Goal: Transaction & Acquisition: Purchase product/service

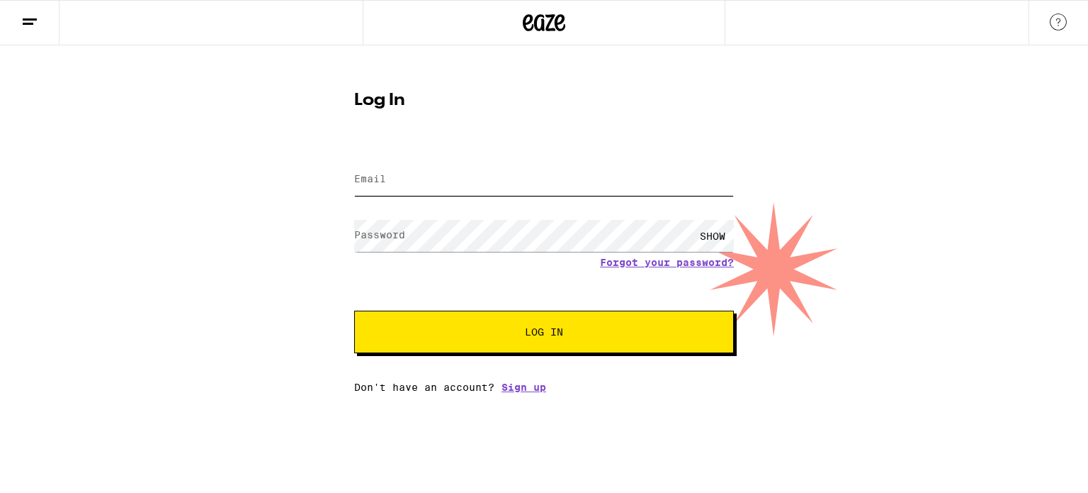
type input "[EMAIL_ADDRESS][PERSON_NAME][DOMAIN_NAME]"
click at [621, 336] on span "Log In" at bounding box center [544, 332] width 265 height 10
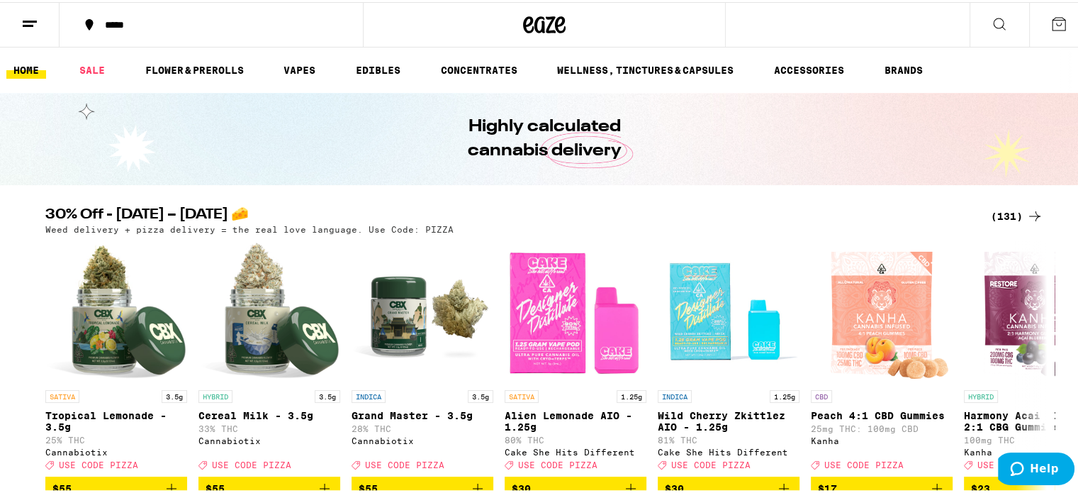
click at [138, 19] on div "*****" at bounding box center [218, 23] width 241 height 10
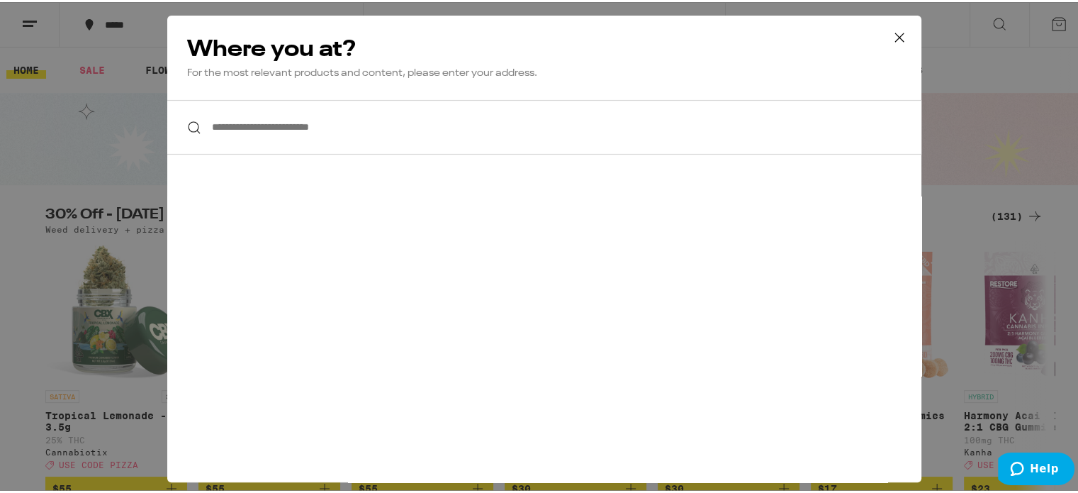
click at [326, 130] on input "**********" at bounding box center [544, 125] width 754 height 55
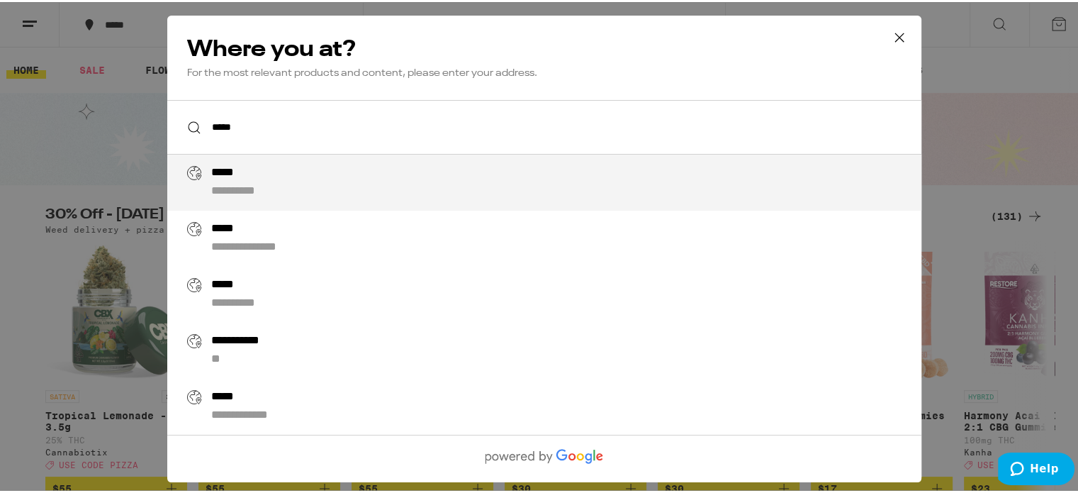
click at [309, 191] on div "**********" at bounding box center [572, 180] width 723 height 33
type input "**********"
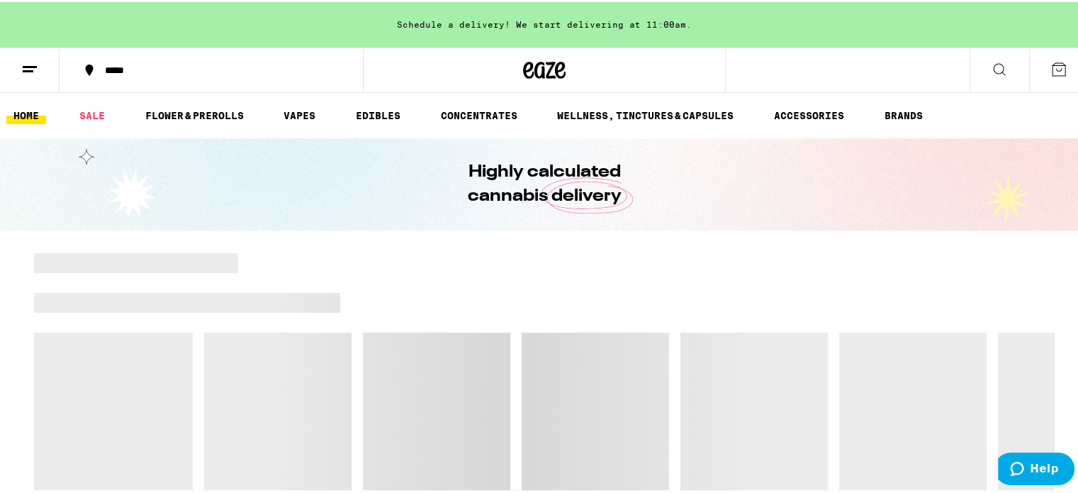
click at [28, 61] on icon at bounding box center [29, 67] width 17 height 17
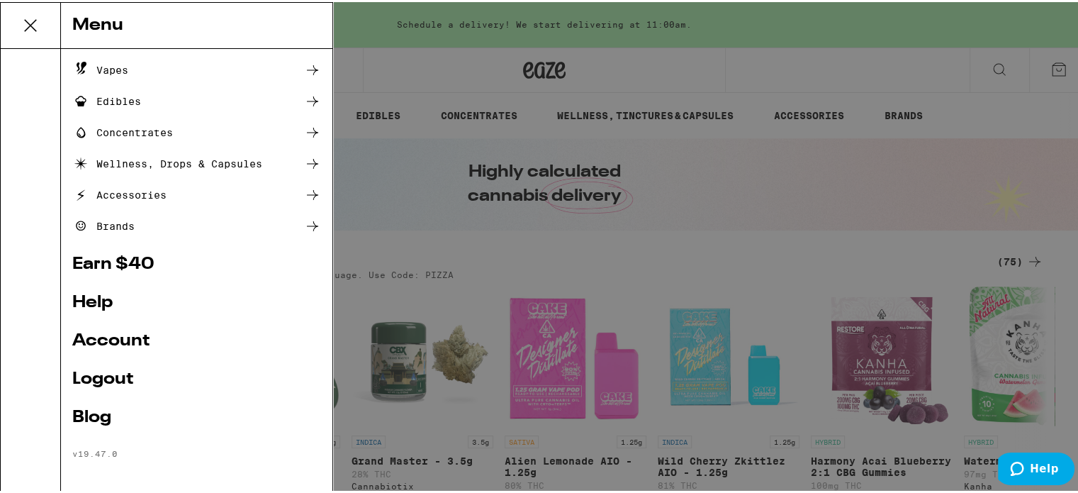
scroll to position [119, 0]
click at [133, 347] on link "Account" at bounding box center [196, 338] width 249 height 17
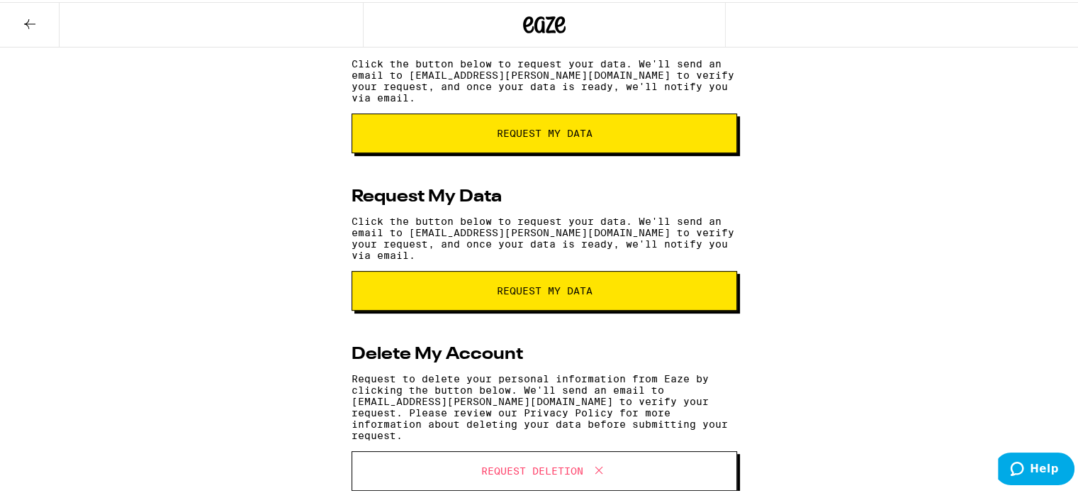
scroll to position [398, 0]
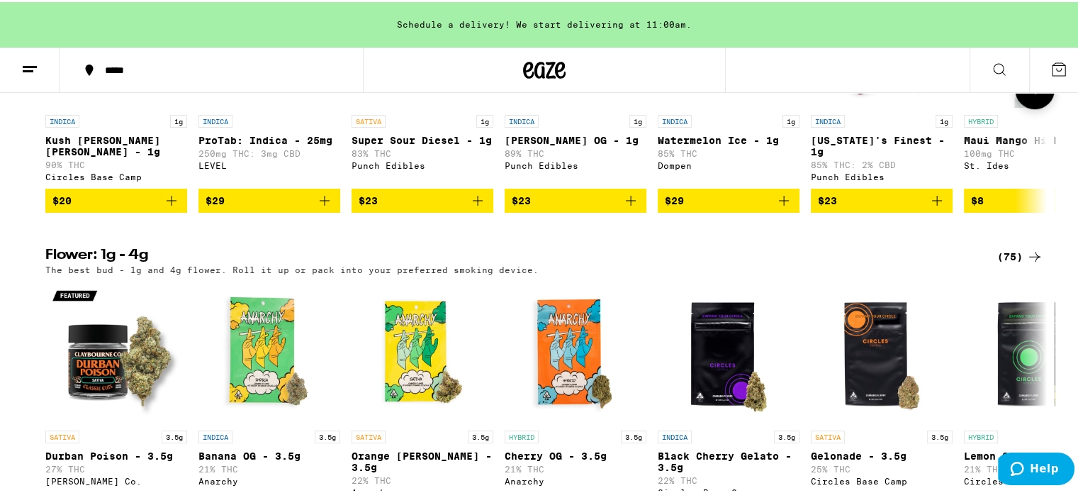
scroll to position [709, 0]
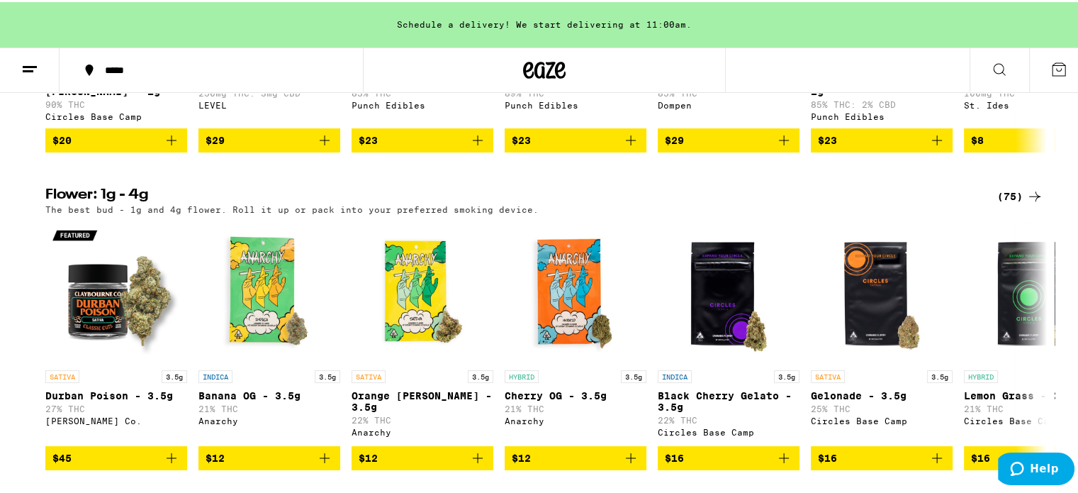
drag, startPoint x: 427, startPoint y: 274, endPoint x: 431, endPoint y: -86, distance: 360.0
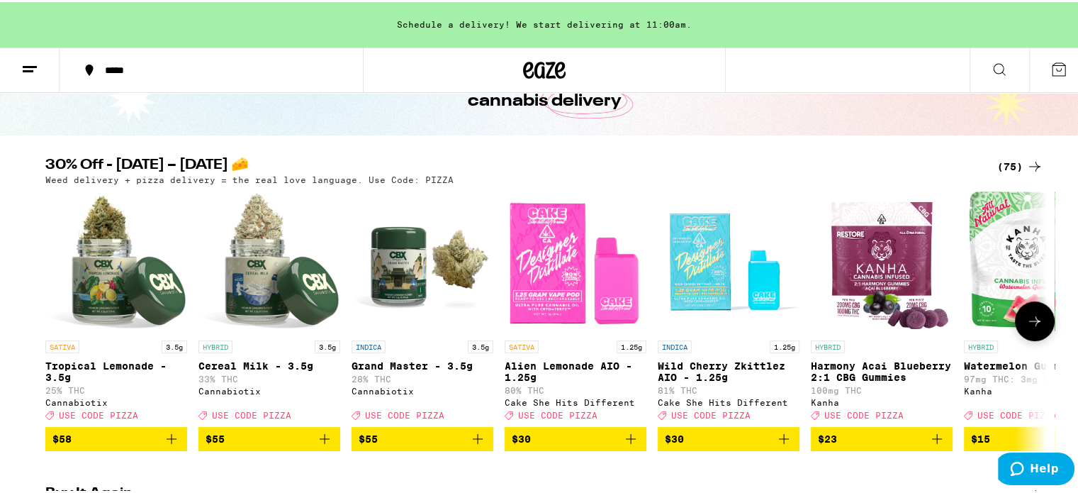
scroll to position [71, 0]
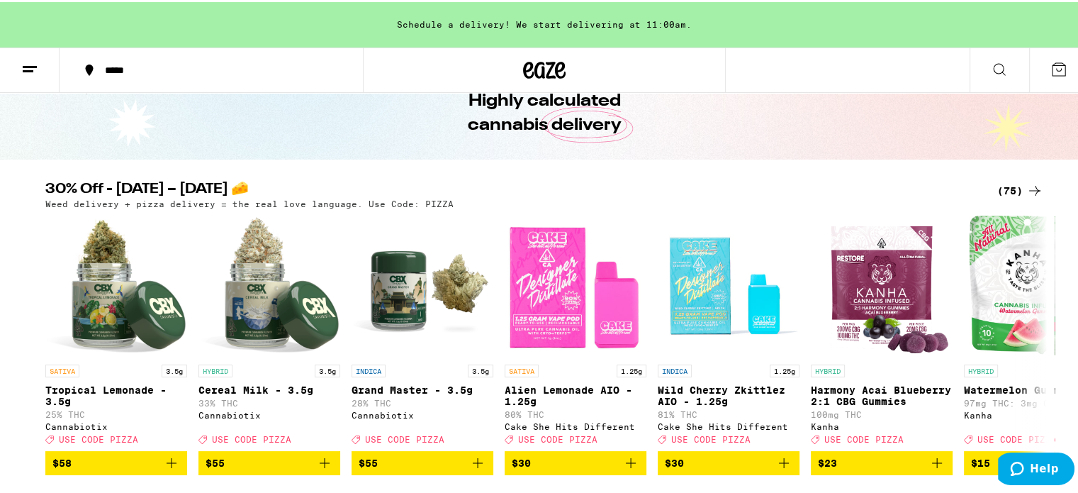
click at [1032, 184] on icon at bounding box center [1034, 188] width 17 height 17
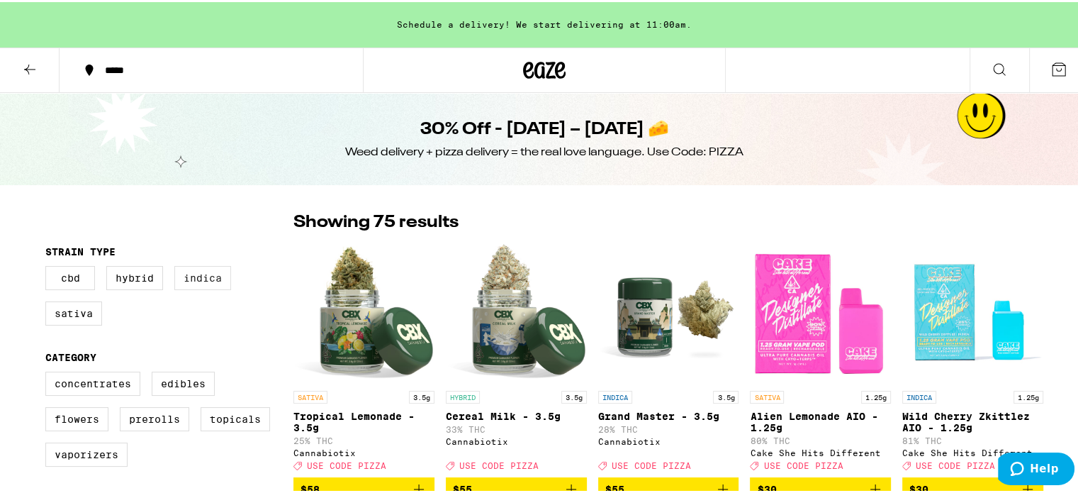
click at [196, 279] on label "Indica" at bounding box center [202, 276] width 57 height 24
click at [49, 266] on input "Indica" at bounding box center [48, 266] width 1 height 1
checkbox input "true"
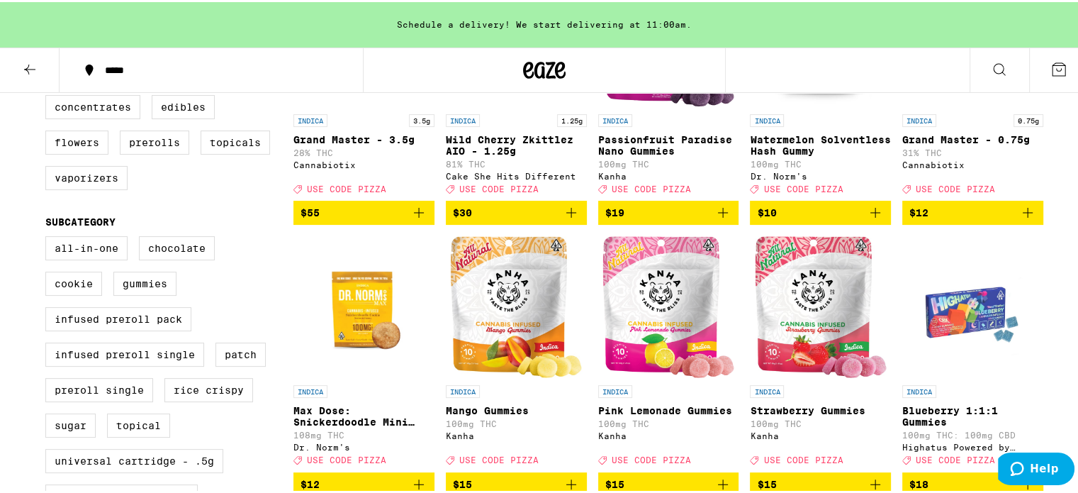
scroll to position [283, 0]
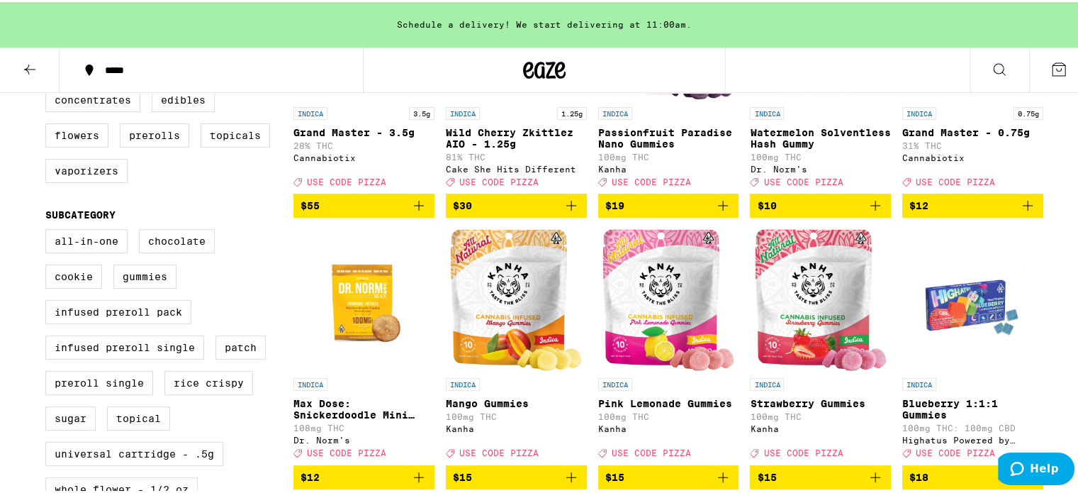
click at [568, 209] on icon "Add to bag" at bounding box center [571, 203] width 17 height 17
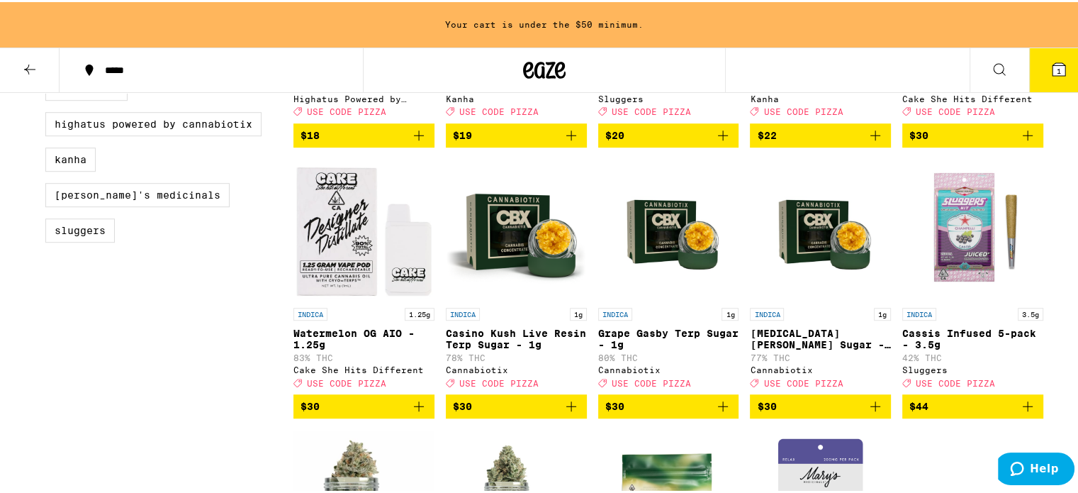
scroll to position [921, 0]
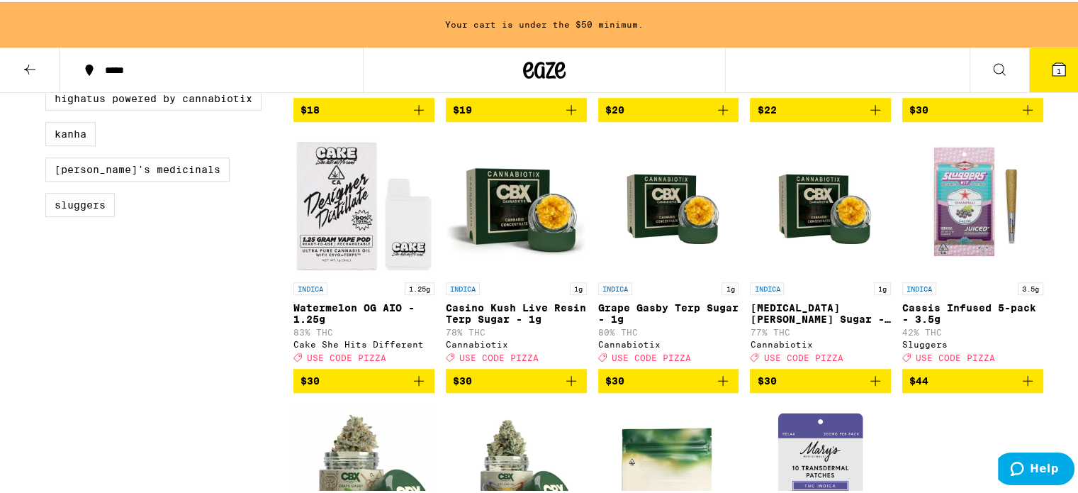
click at [420, 387] on icon "Add to bag" at bounding box center [418, 378] width 17 height 17
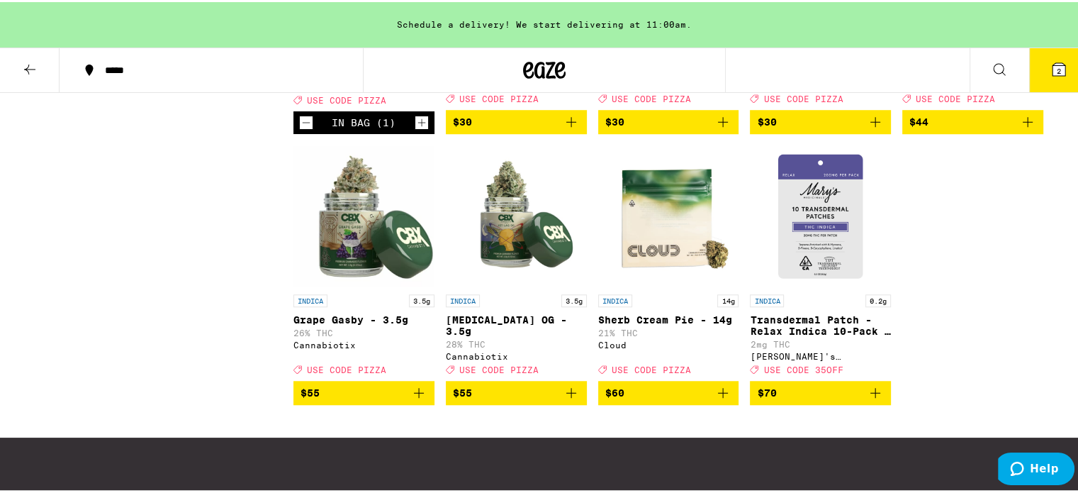
scroll to position [1205, 0]
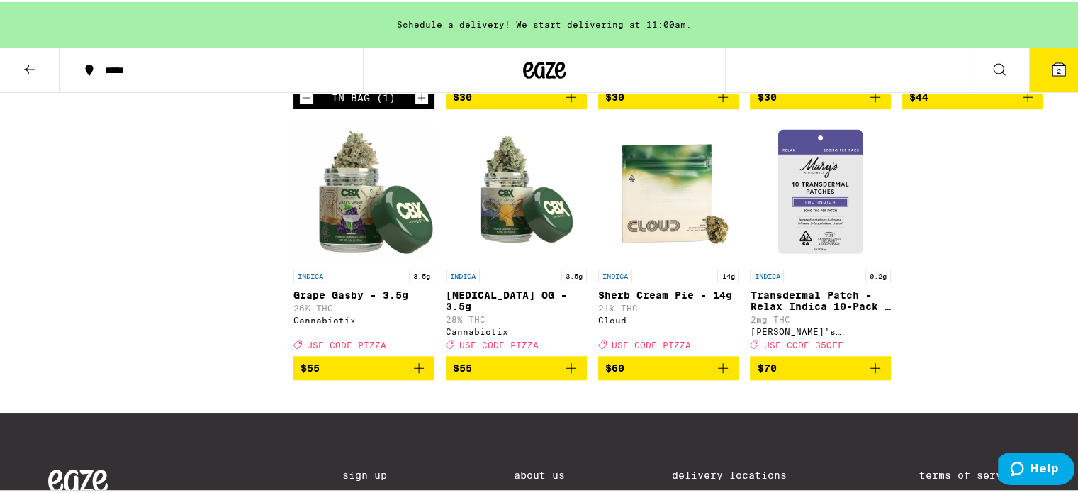
click at [821, 241] on img "Open page for Transdermal Patch - Relax Indica 10-Pack - 200mg from Mary's Medi…" at bounding box center [820, 189] width 141 height 142
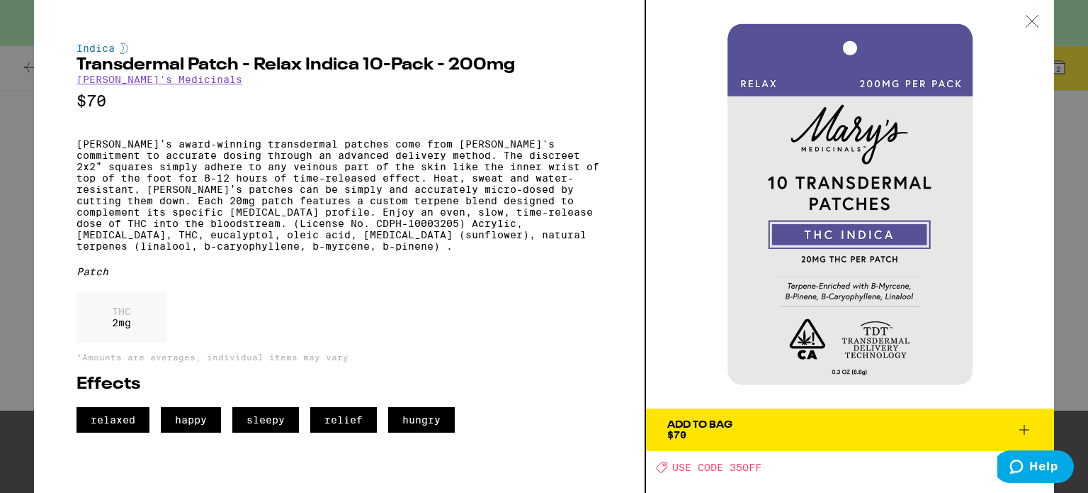
click at [1023, 427] on icon at bounding box center [1024, 429] width 17 height 17
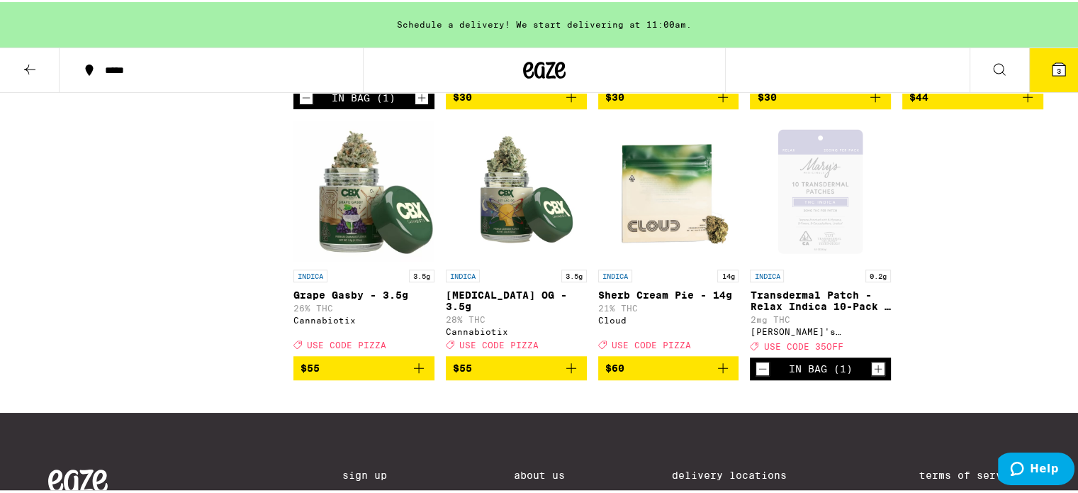
click at [762, 375] on icon "Decrement" at bounding box center [762, 366] width 13 height 17
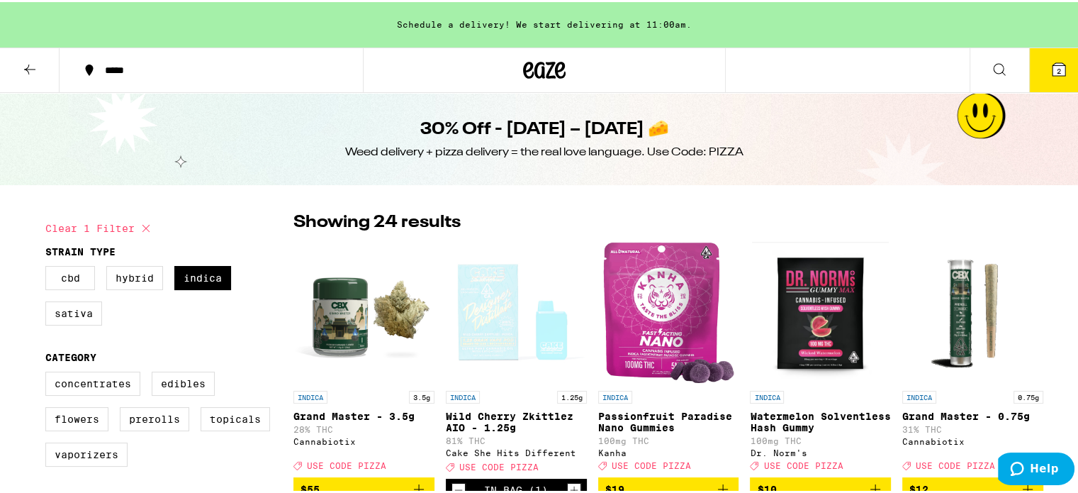
click at [34, 67] on icon at bounding box center [29, 67] width 17 height 17
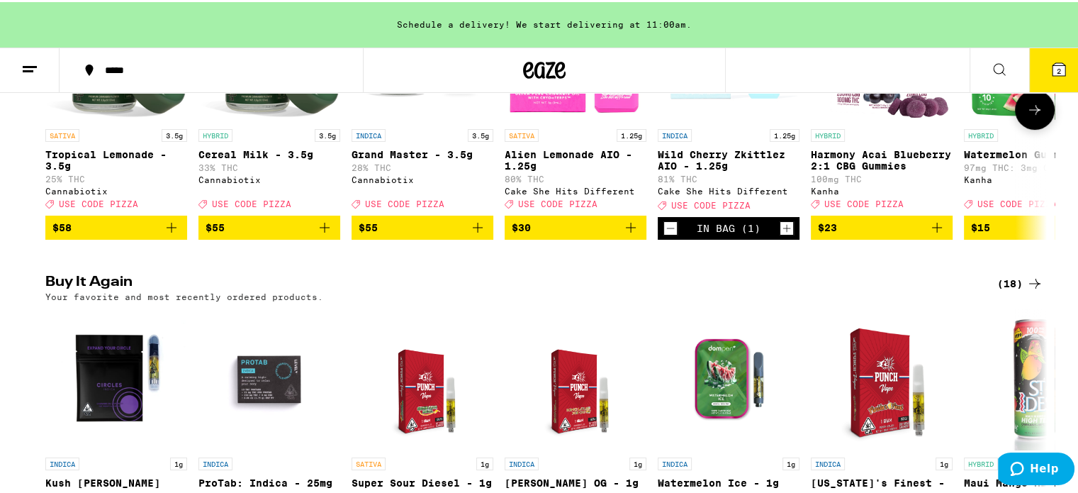
scroll to position [425, 0]
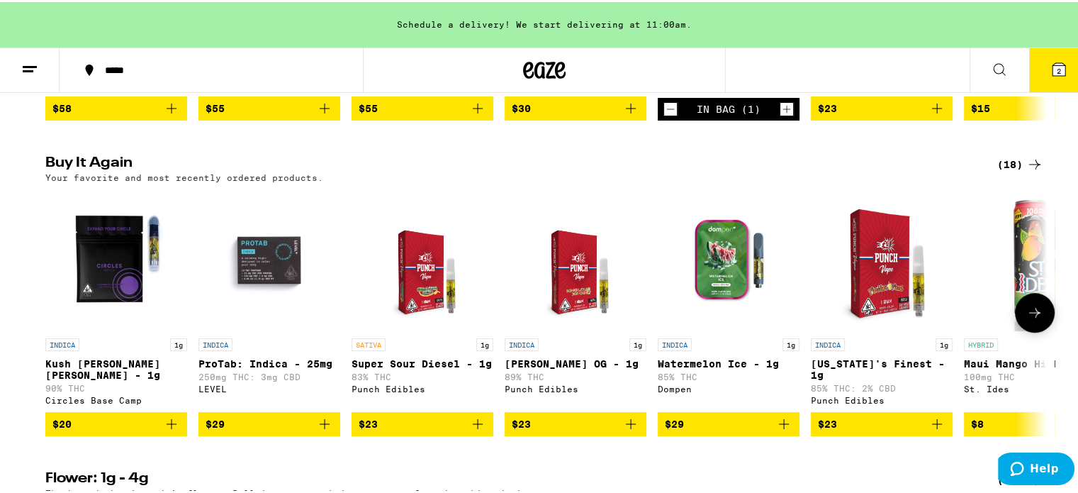
click at [325, 430] on icon "Add to bag" at bounding box center [324, 421] width 17 height 17
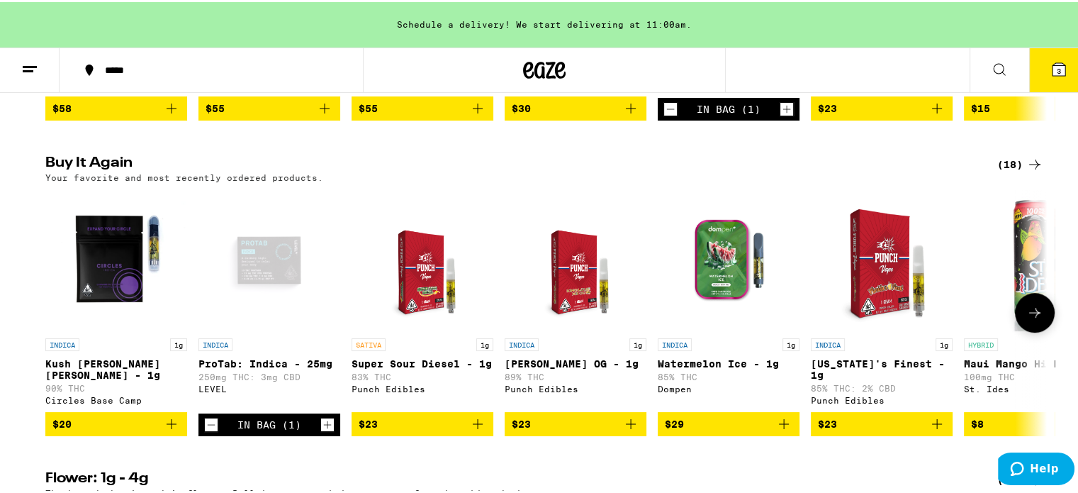
click at [326, 431] on icon "Increment" at bounding box center [327, 422] width 13 height 17
click at [1039, 330] on button at bounding box center [1035, 311] width 40 height 40
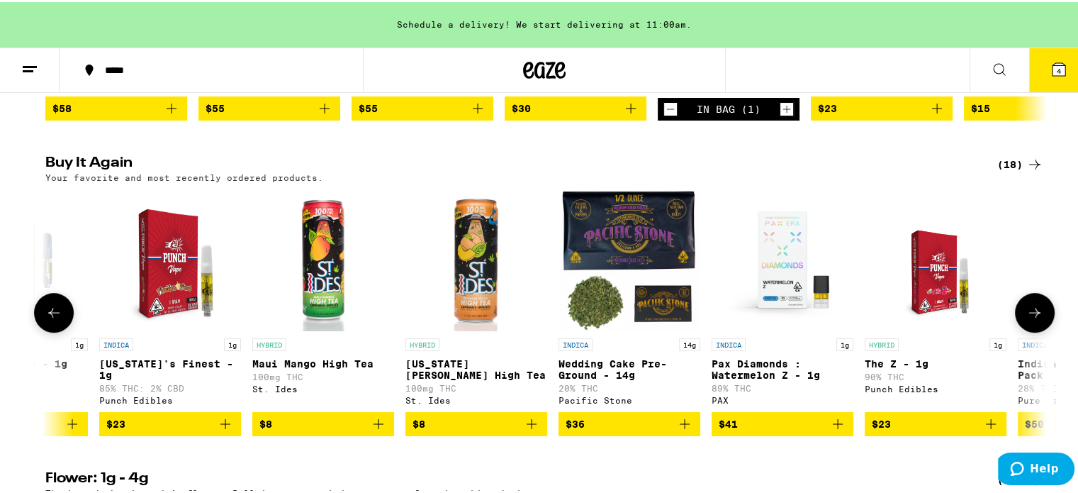
scroll to position [0, 843]
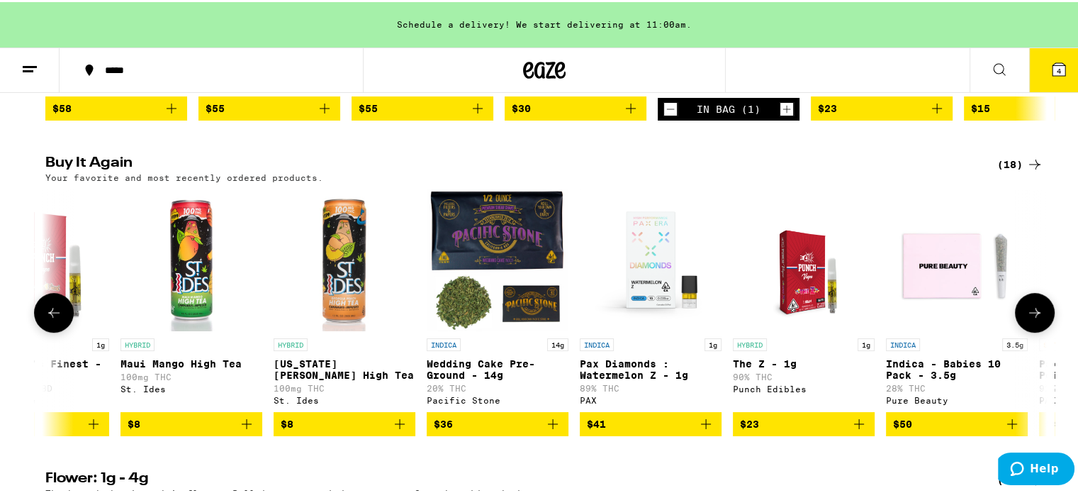
click at [1039, 330] on button at bounding box center [1035, 311] width 40 height 40
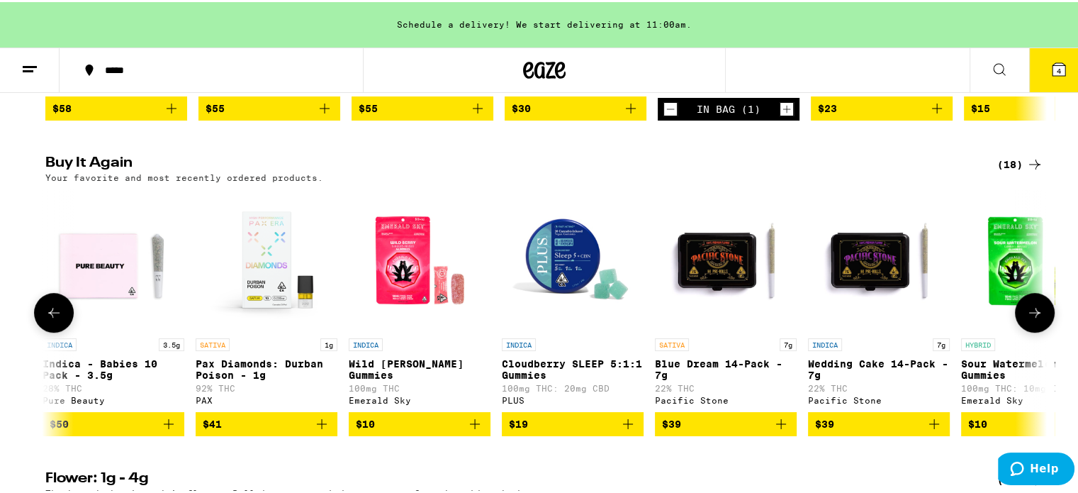
click at [1039, 330] on button at bounding box center [1035, 311] width 40 height 40
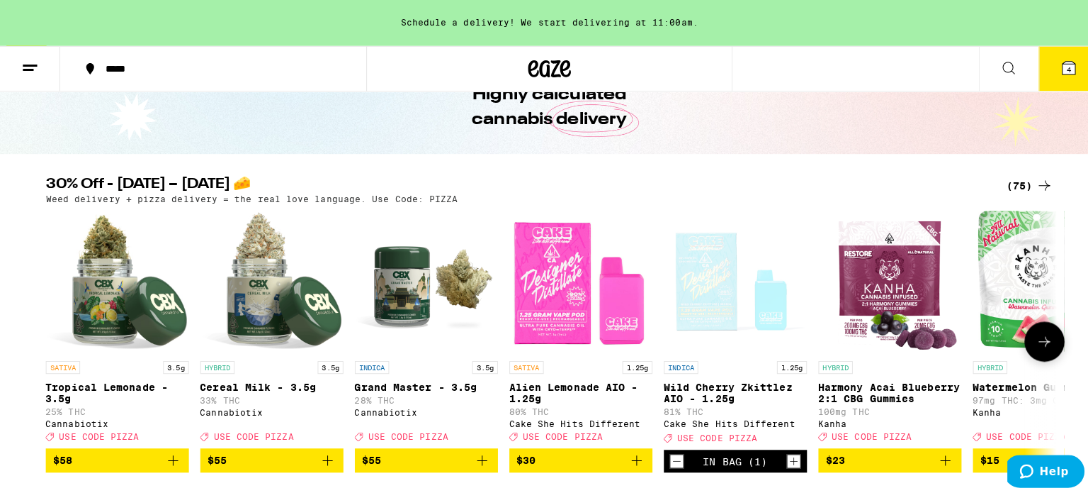
scroll to position [71, 0]
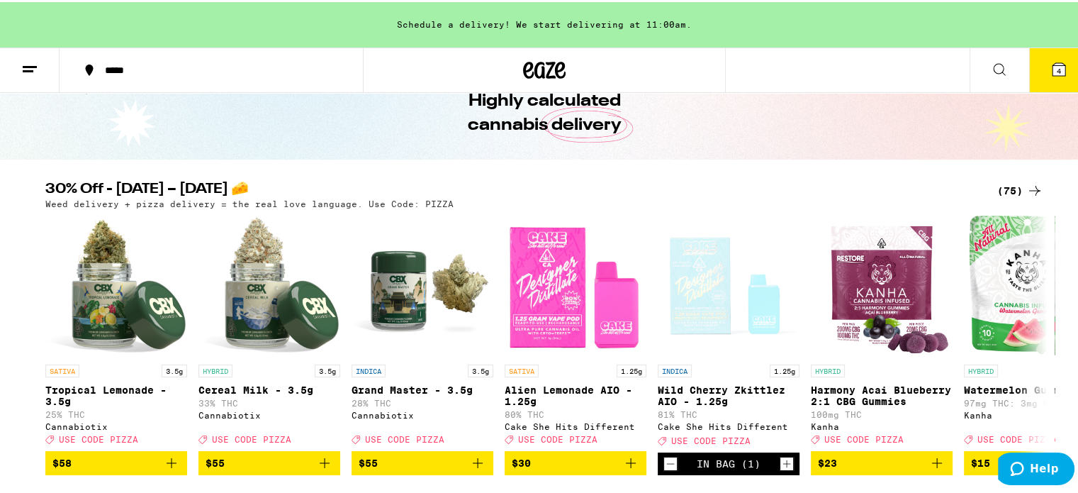
click at [1057, 70] on span "4" at bounding box center [1059, 68] width 4 height 9
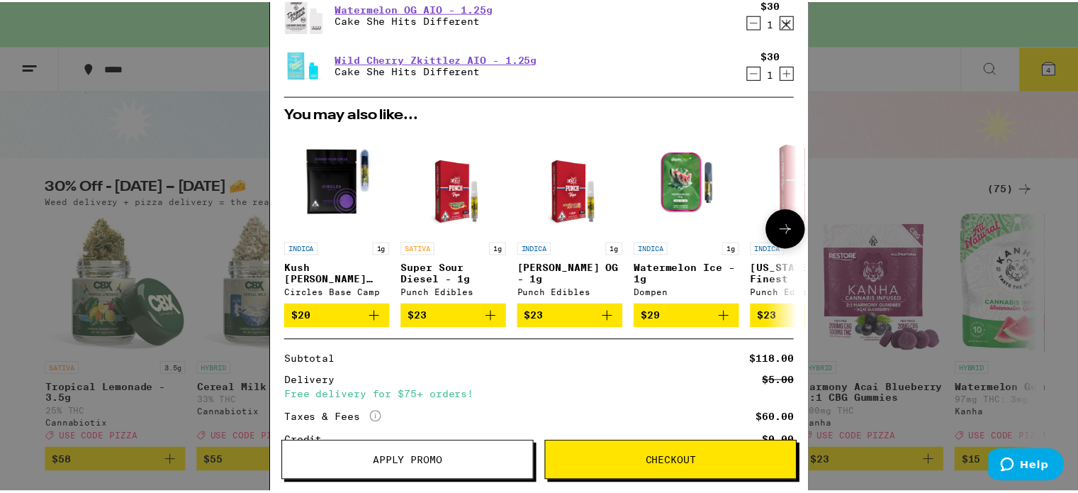
scroll to position [266, 0]
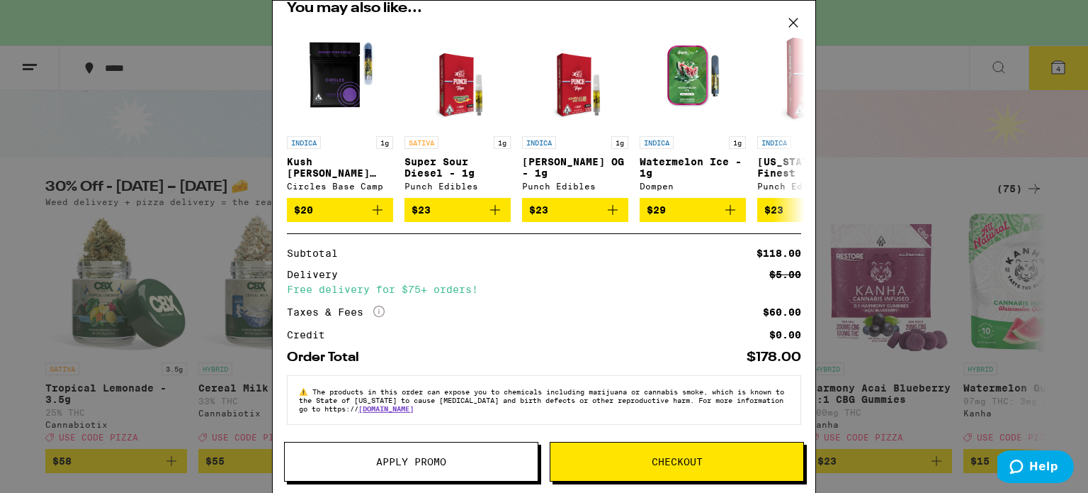
click at [465, 461] on span "Apply Promo" at bounding box center [411, 461] width 253 height 10
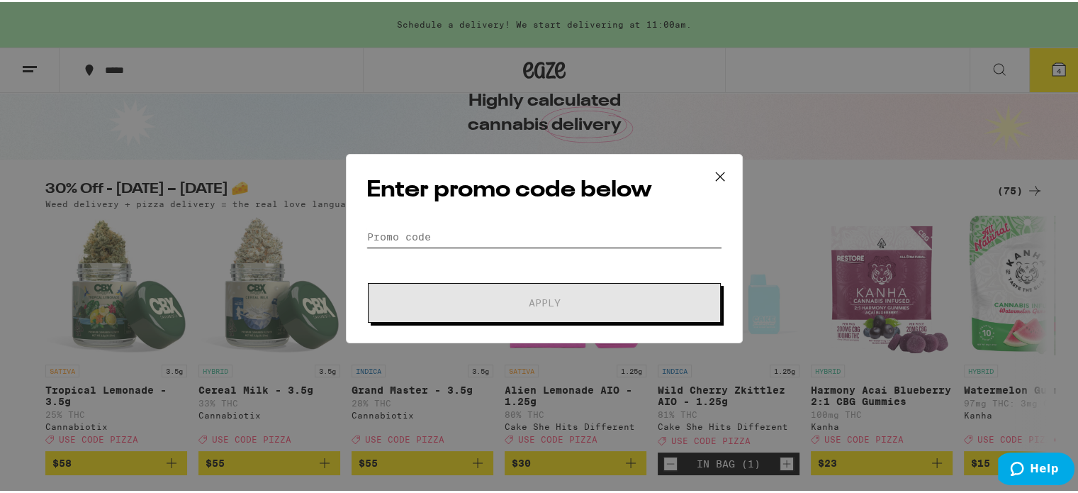
click at [547, 230] on input "Promo Code" at bounding box center [544, 234] width 356 height 21
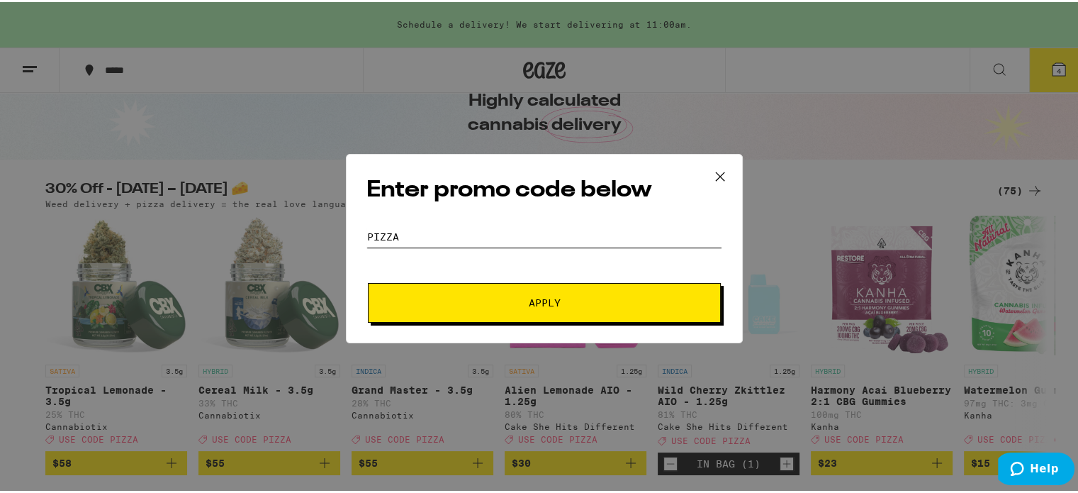
type input "pizza"
click at [368, 281] on button "Apply" at bounding box center [544, 301] width 353 height 40
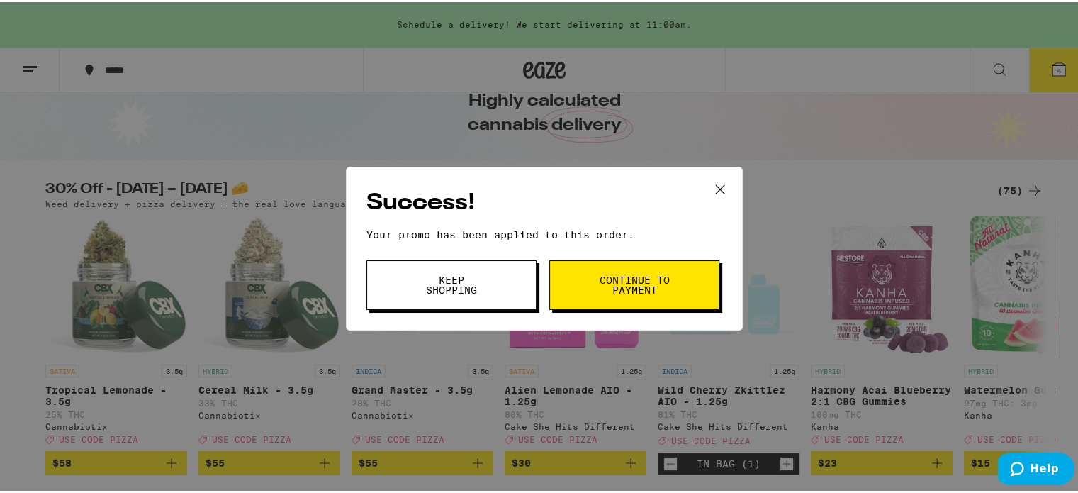
click at [613, 281] on span "Continue to payment" at bounding box center [634, 283] width 72 height 20
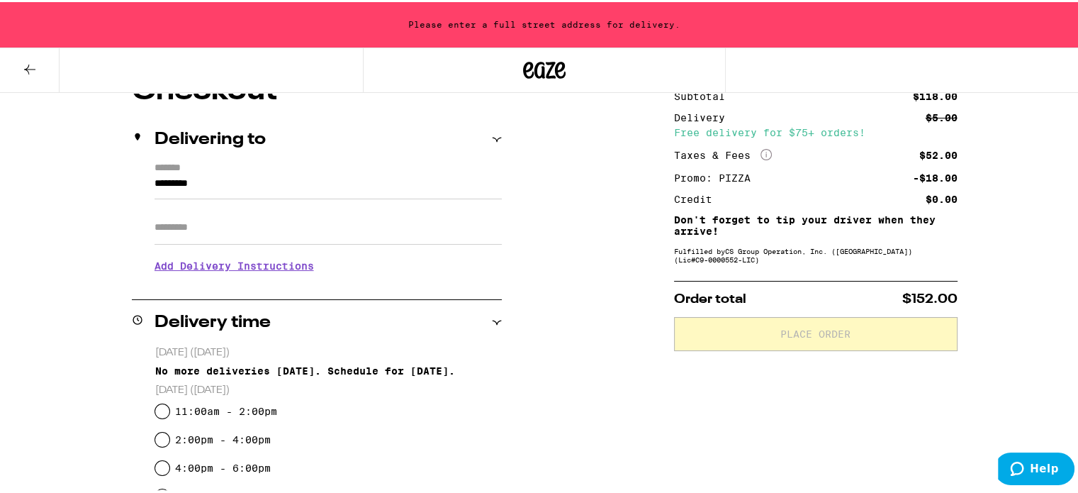
scroll to position [71, 0]
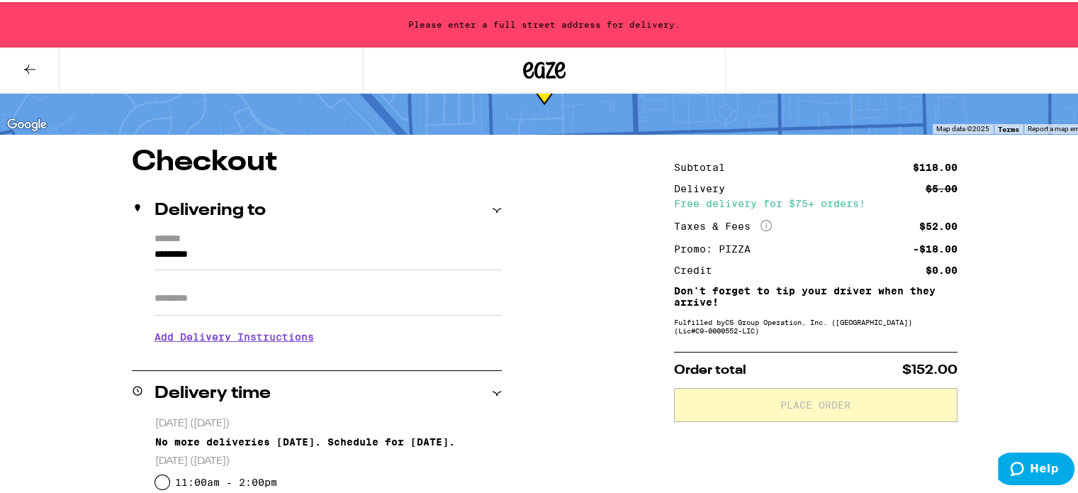
click at [245, 249] on input "*********" at bounding box center [327, 256] width 347 height 24
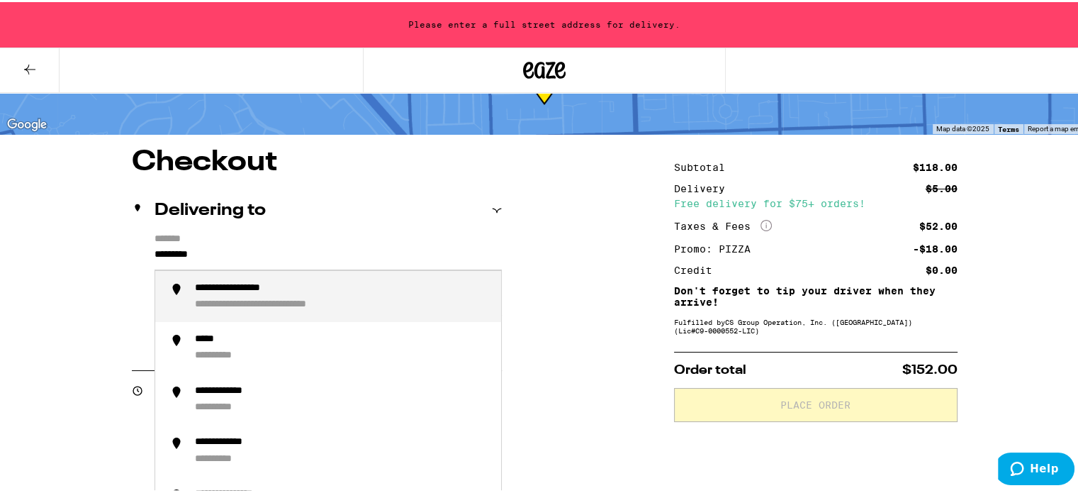
drag, startPoint x: 265, startPoint y: 250, endPoint x: 120, endPoint y: 248, distance: 145.3
click at [271, 294] on div "**********" at bounding box center [342, 294] width 295 height 29
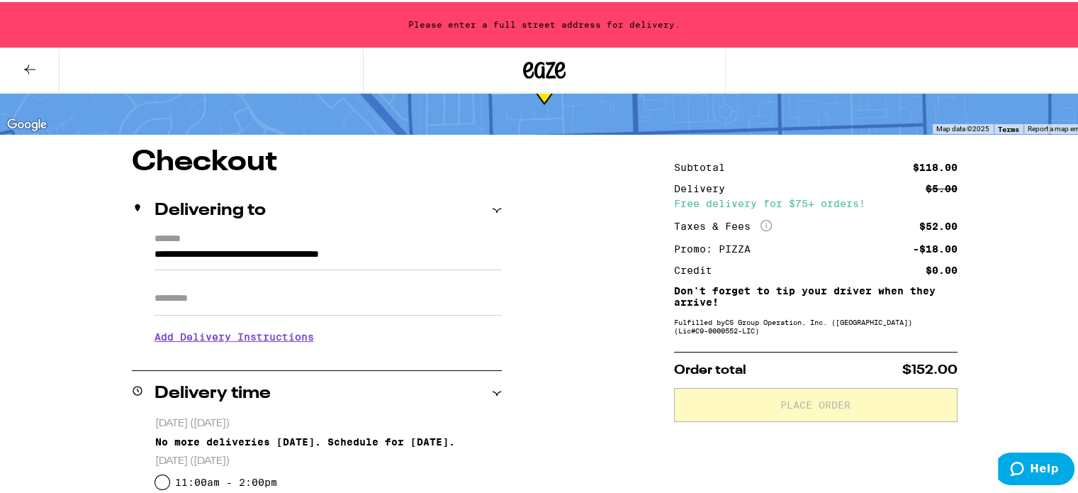
type input "**********"
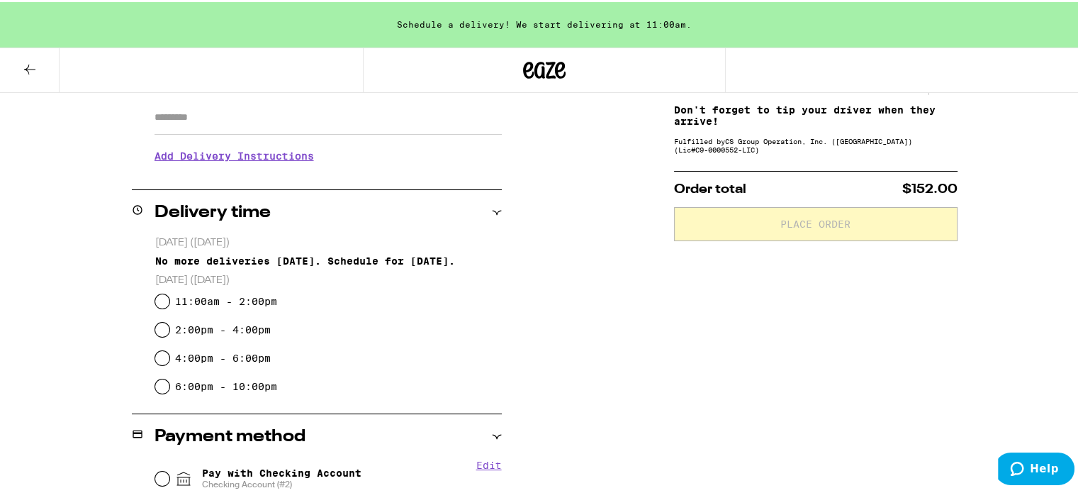
scroll to position [181, 0]
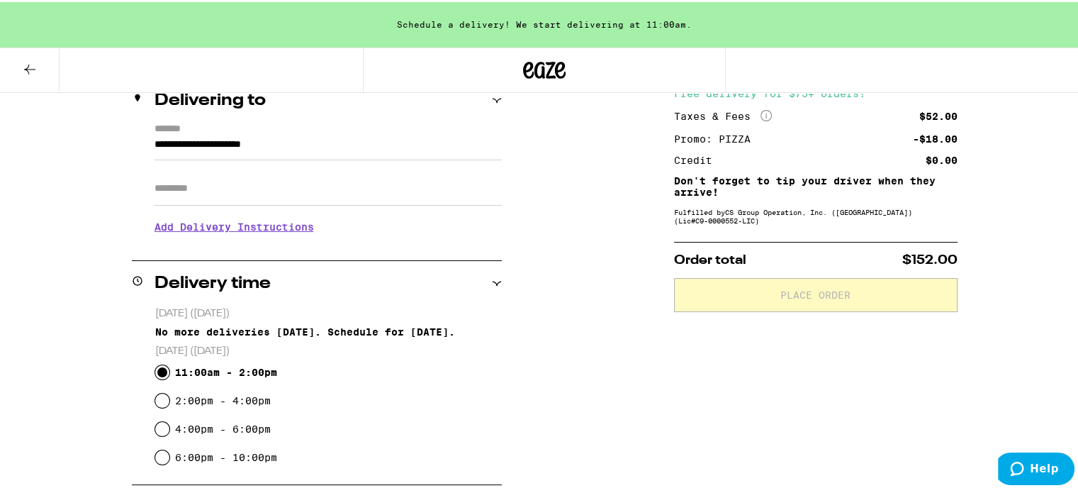
click at [157, 369] on input "11:00am - 2:00pm" at bounding box center [162, 370] width 14 height 14
radio input "true"
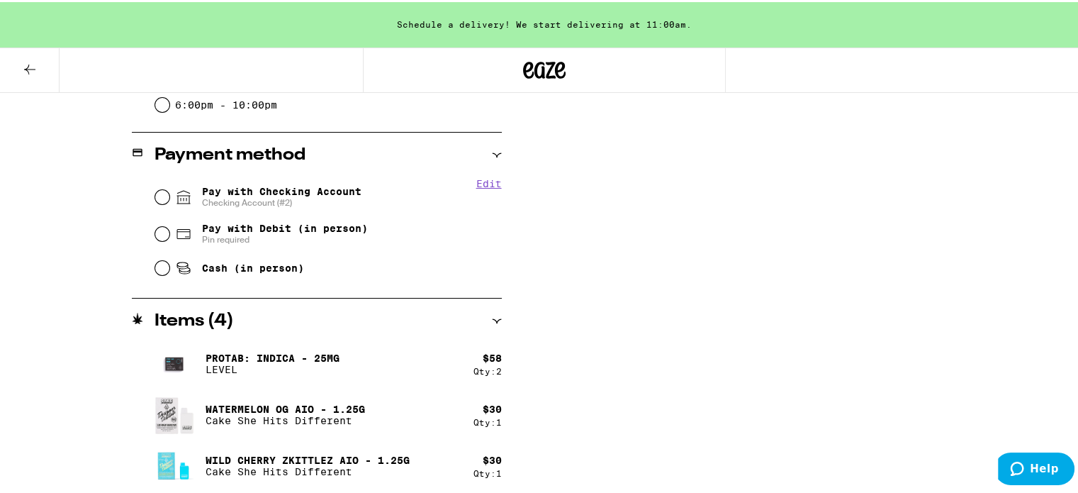
scroll to position [535, 0]
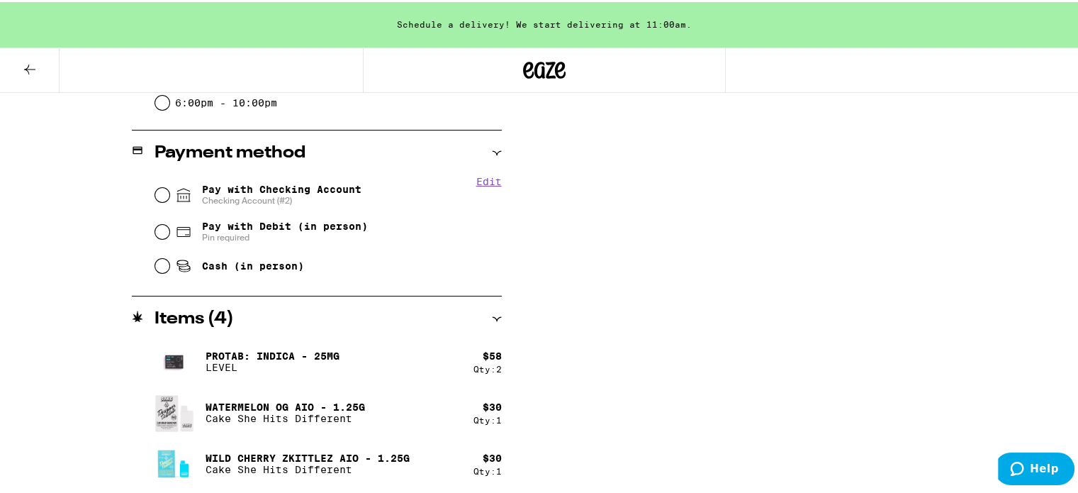
click at [215, 192] on span "Pay with Checking Account Checking Account (#2)" at bounding box center [281, 192] width 159 height 23
click at [169, 192] on input "Pay with Checking Account Checking Account (#2)" at bounding box center [162, 193] width 14 height 14
radio input "true"
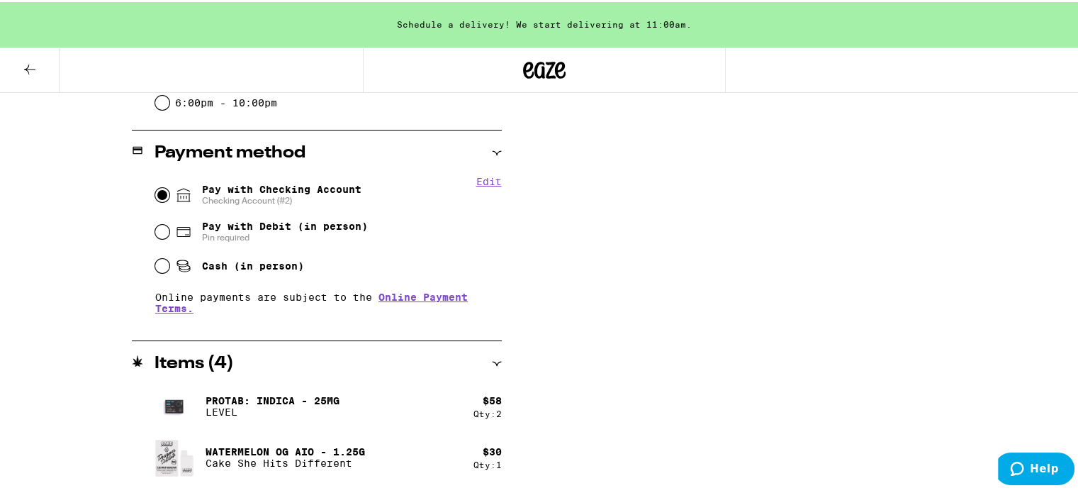
click at [482, 183] on button "Edit" at bounding box center [489, 179] width 26 height 11
click at [490, 174] on button "Done" at bounding box center [489, 179] width 26 height 11
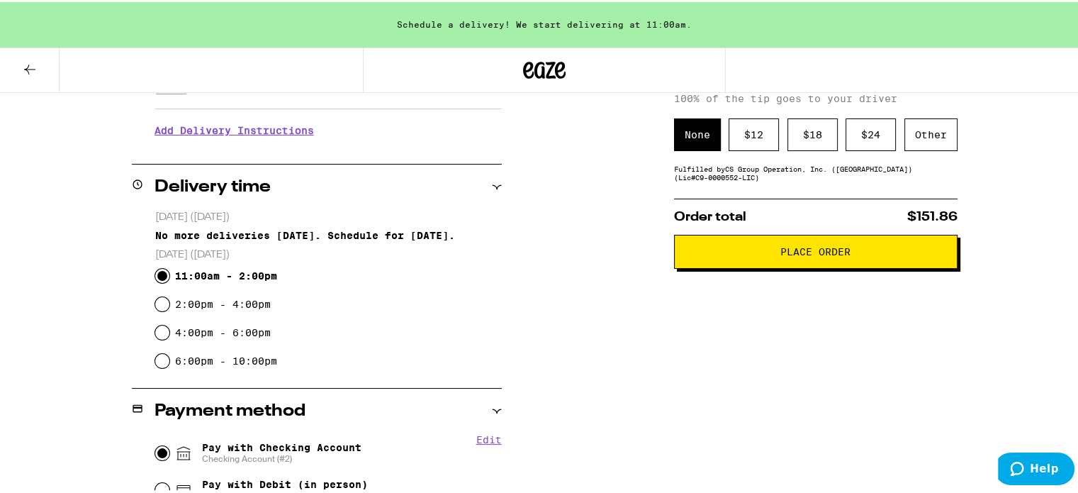
scroll to position [296, 0]
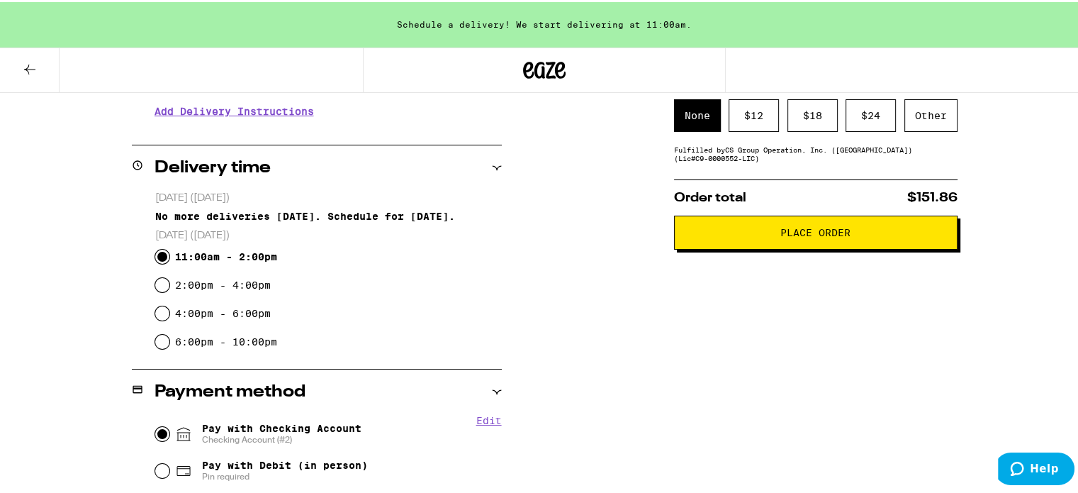
click at [804, 232] on span "Place Order" at bounding box center [815, 230] width 70 height 10
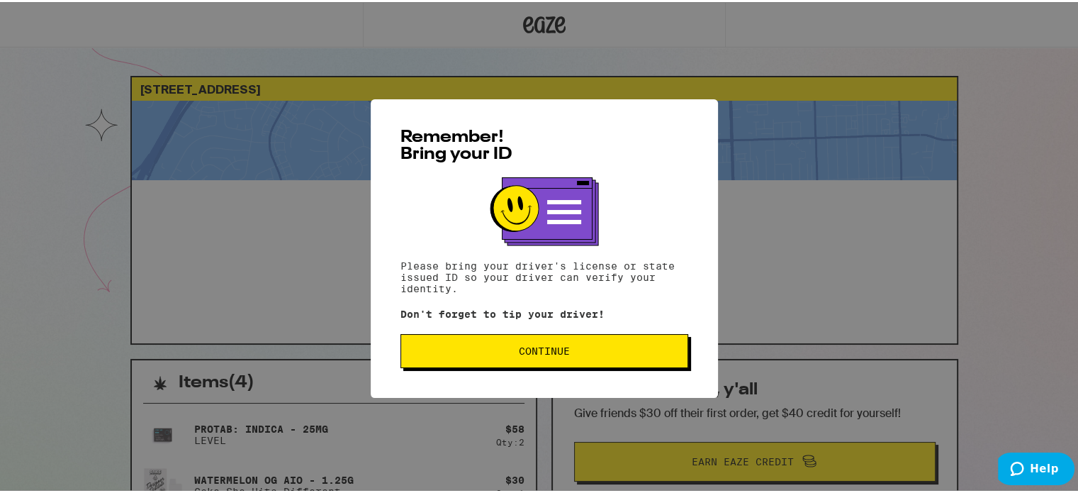
click at [570, 344] on button "Continue" at bounding box center [544, 349] width 288 height 34
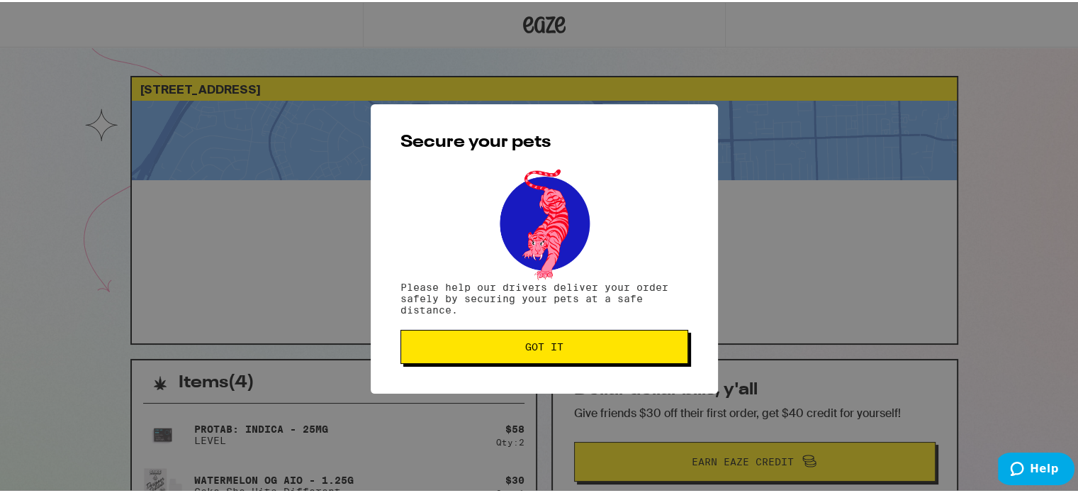
click at [541, 348] on span "Got it" at bounding box center [544, 344] width 38 height 10
